Goal: Task Accomplishment & Management: Use online tool/utility

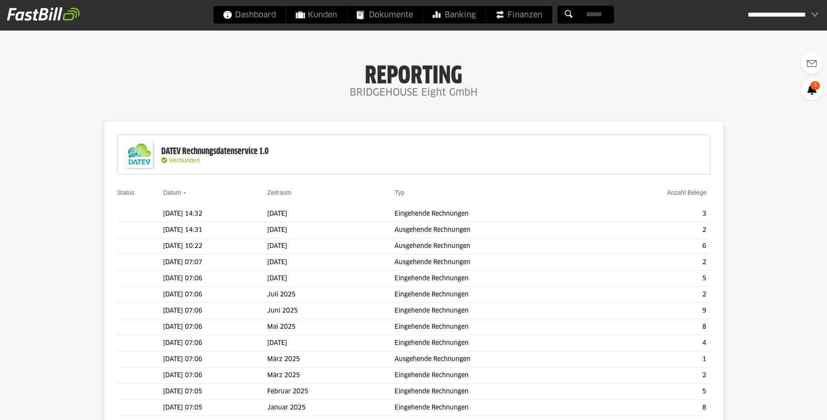
click at [0, 0] on slot "Belege übertragen" at bounding box center [0, 0] width 0 height 0
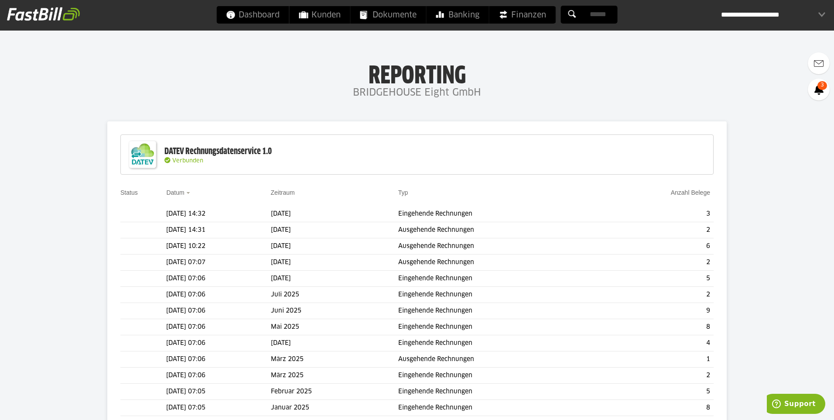
click at [0, 0] on div at bounding box center [0, 0] width 0 height 0
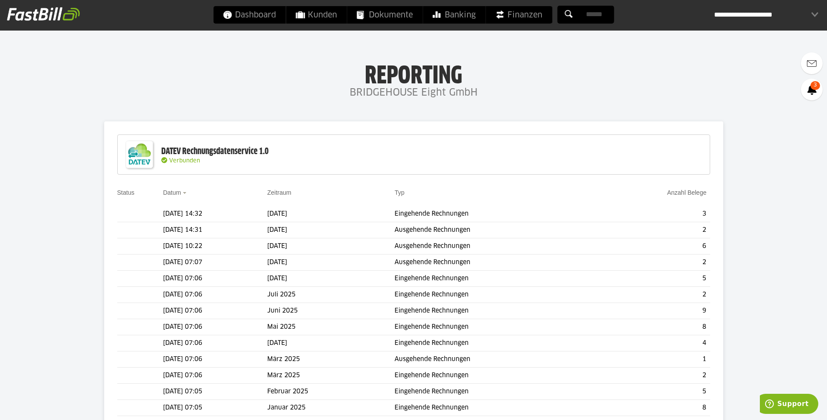
click at [0, 0] on slot "Belege übertragen" at bounding box center [0, 0] width 0 height 0
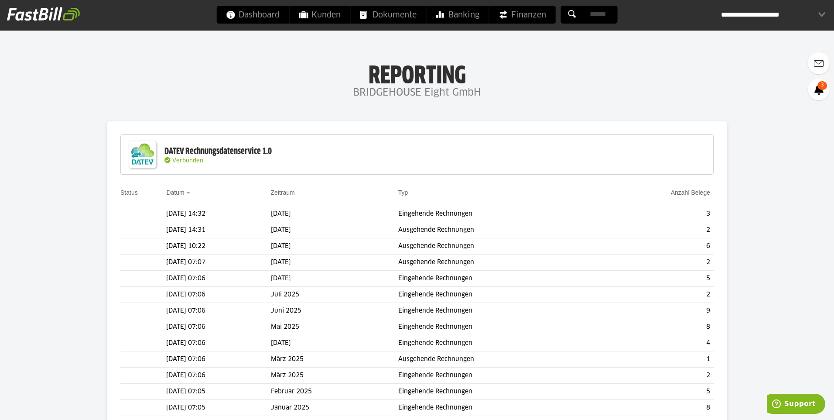
click at [0, 0] on div at bounding box center [0, 0] width 0 height 0
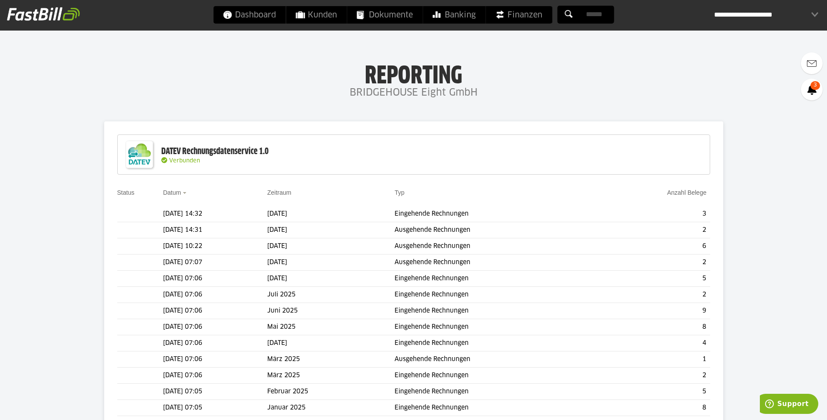
click at [0, 0] on slot "Belege übertragen" at bounding box center [0, 0] width 0 height 0
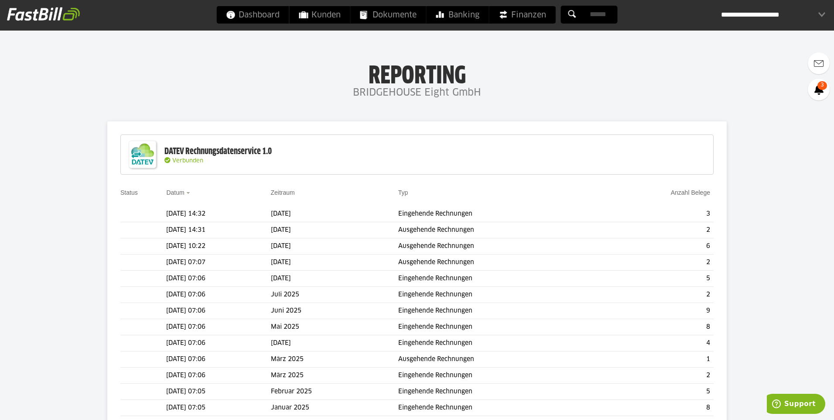
click at [0, 0] on input "text" at bounding box center [0, 0] width 0 height 0
click at [0, 0] on div at bounding box center [0, 0] width 0 height 0
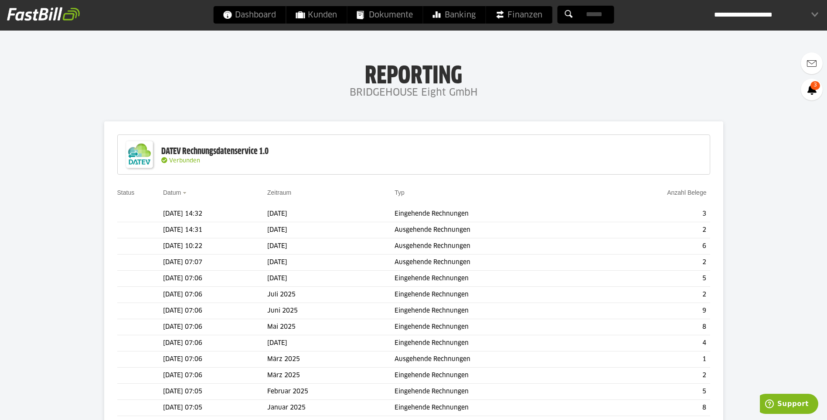
click at [0, 0] on slot "Belege übertragen" at bounding box center [0, 0] width 0 height 0
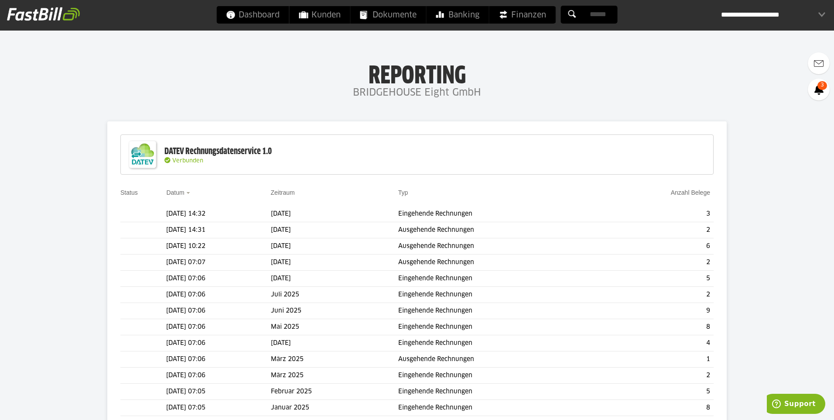
click at [0, 0] on div "Einnahmen Ausgaben [DATE] 2 Einnahmen 0 Ausgaben [DATE] 0 Einnahmen 0 Ausgaben …" at bounding box center [0, 0] width 0 height 0
click at [0, 0] on input "text" at bounding box center [0, 0] width 0 height 0
click at [0, 0] on div at bounding box center [0, 0] width 0 height 0
